Goal: Task Accomplishment & Management: Manage account settings

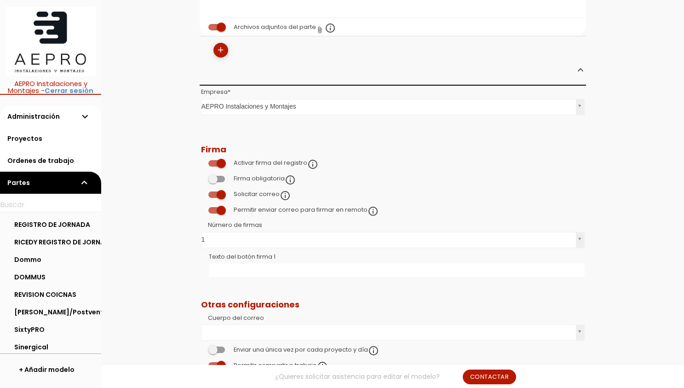
scroll to position [972, 0]
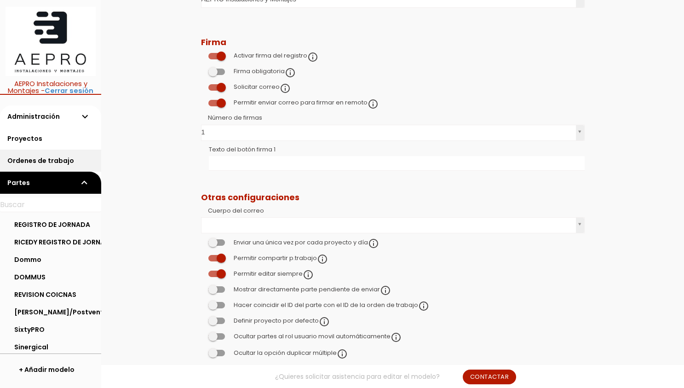
click at [50, 157] on link "Ordenes de trabajo" at bounding box center [50, 160] width 101 height 22
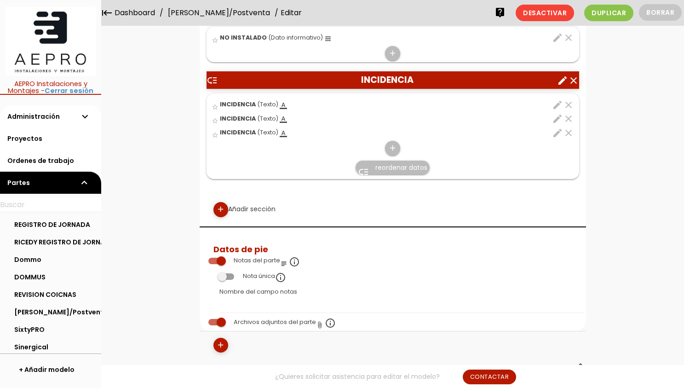
scroll to position [972, 0]
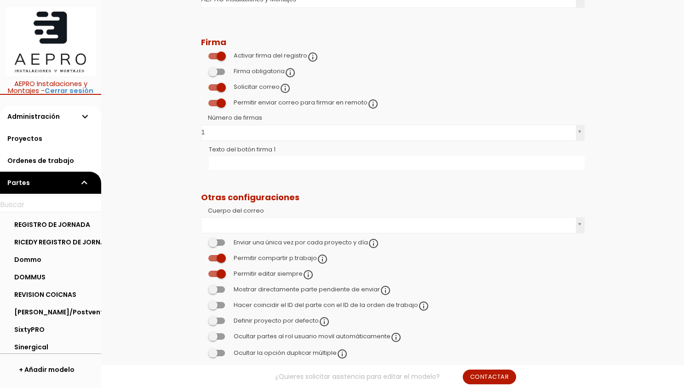
click at [304, 173] on td "Otras configuraciones" at bounding box center [393, 188] width 386 height 31
click at [218, 69] on span at bounding box center [216, 72] width 17 height 6
click at [201, 69] on input "checkbox" at bounding box center [201, 69] width 0 height 0
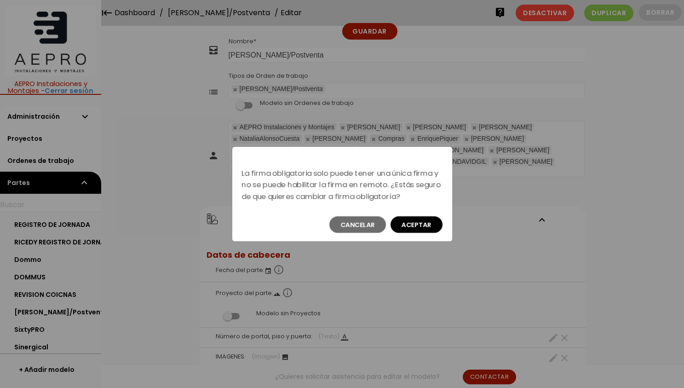
click at [415, 223] on button "Aceptar" at bounding box center [416, 224] width 52 height 17
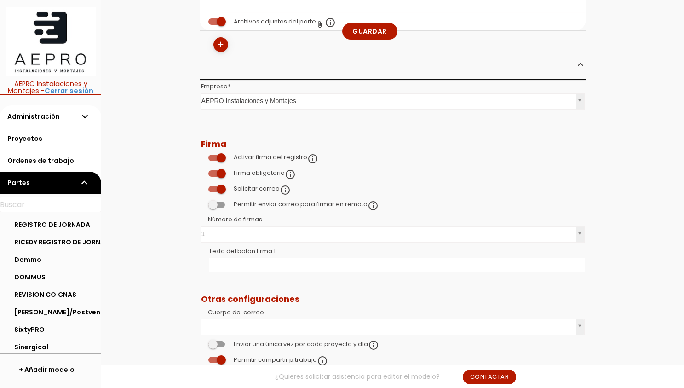
scroll to position [870, 0]
click at [218, 186] on span at bounding box center [216, 189] width 17 height 6
click at [201, 187] on input "checkbox" at bounding box center [201, 187] width 0 height 0
click at [366, 34] on link "Guardar" at bounding box center [369, 31] width 55 height 17
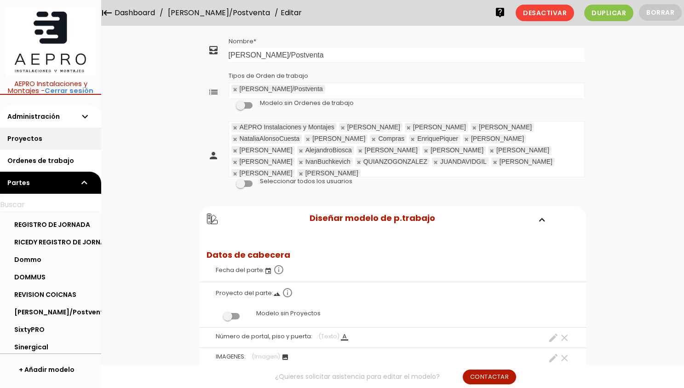
scroll to position [870, 0]
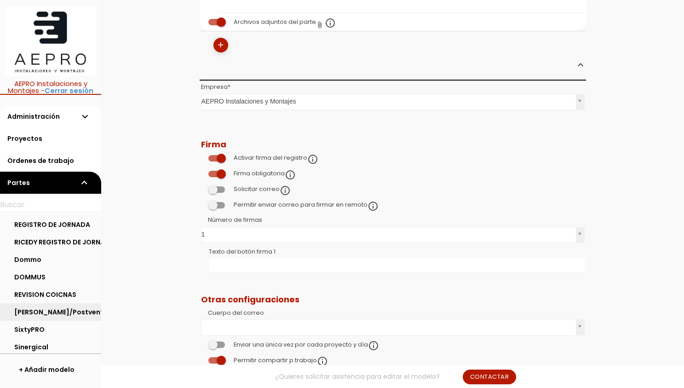
click at [61, 312] on link "[PERSON_NAME]/Postventa" at bounding box center [50, 311] width 101 height 17
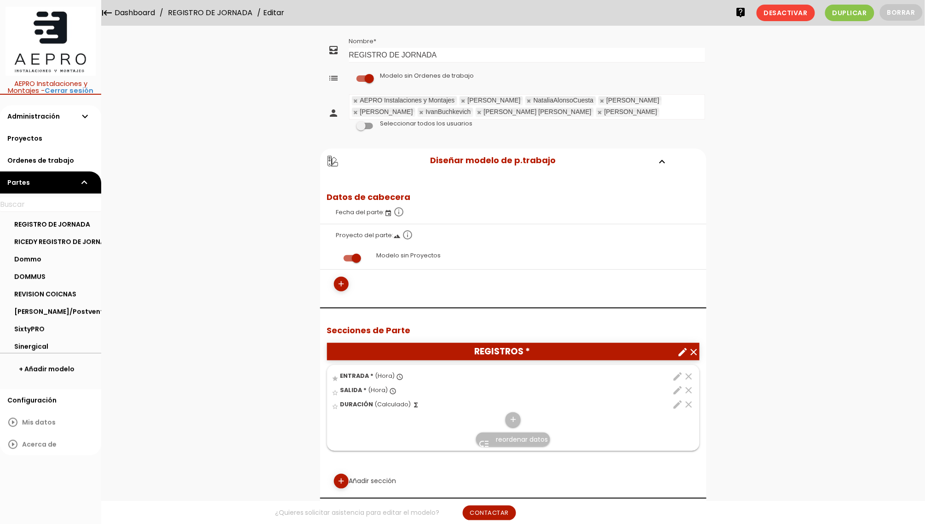
scroll to position [397, 0]
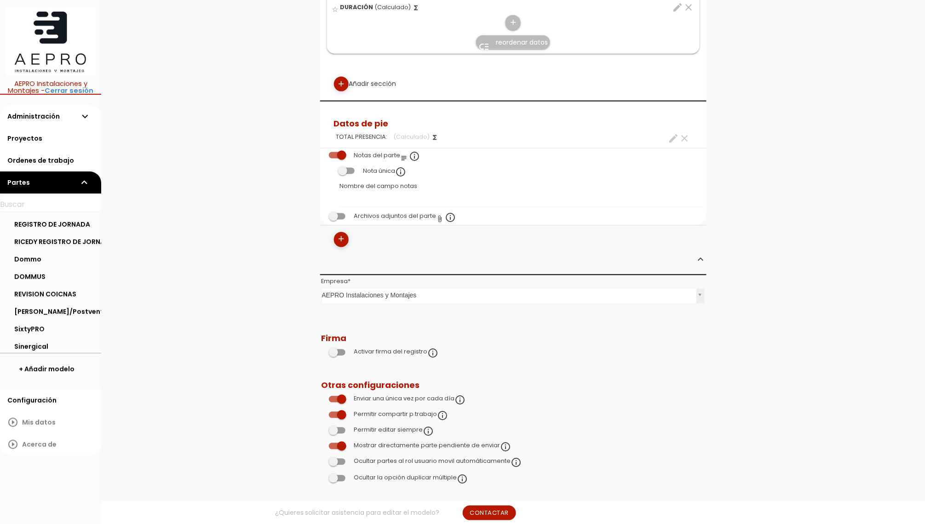
click at [360, 426] on label "Permitir editar siempre info_outline" at bounding box center [394, 430] width 80 height 8
click at [337, 428] on span at bounding box center [337, 431] width 17 height 6
click at [321, 428] on input "checkbox" at bounding box center [321, 428] width 0 height 0
click at [486, 34] on link "Guardar" at bounding box center [490, 31] width 55 height 17
